Goal: Find specific page/section: Find specific page/section

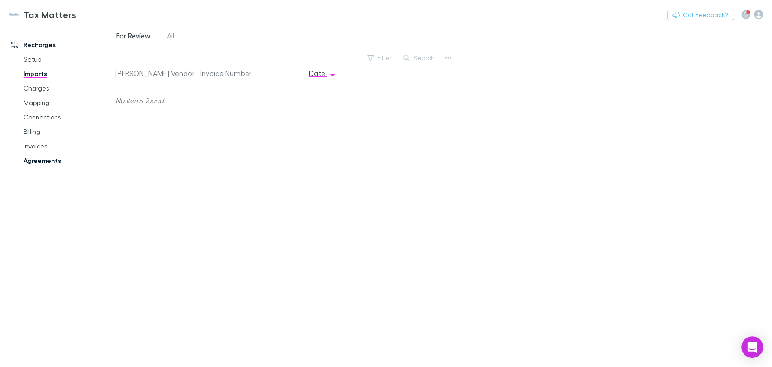
click at [43, 164] on link "Agreements" at bounding box center [68, 160] width 108 height 14
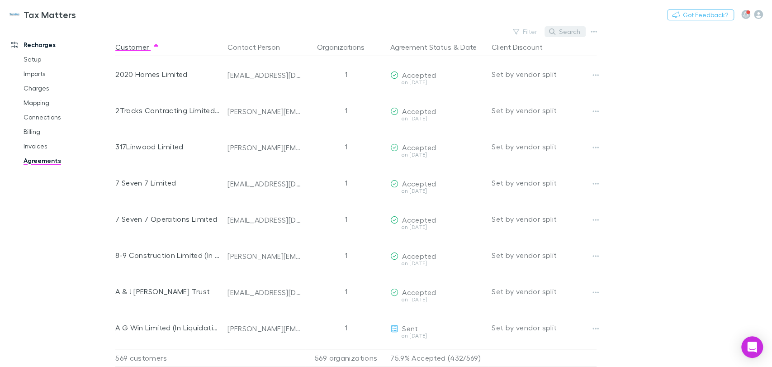
click at [561, 34] on button "Search" at bounding box center [565, 31] width 41 height 11
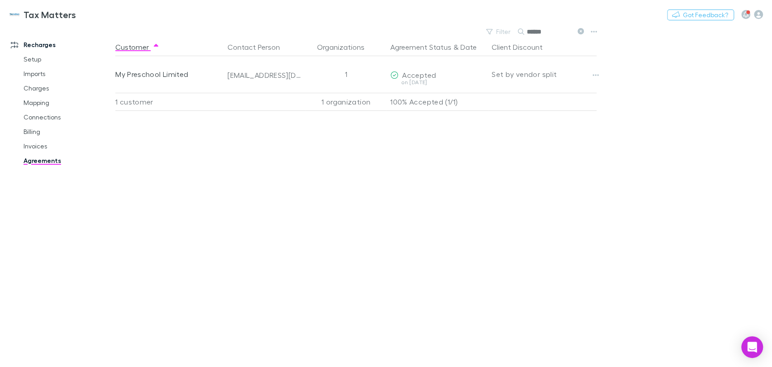
type input "******"
